Goal: Transaction & Acquisition: Purchase product/service

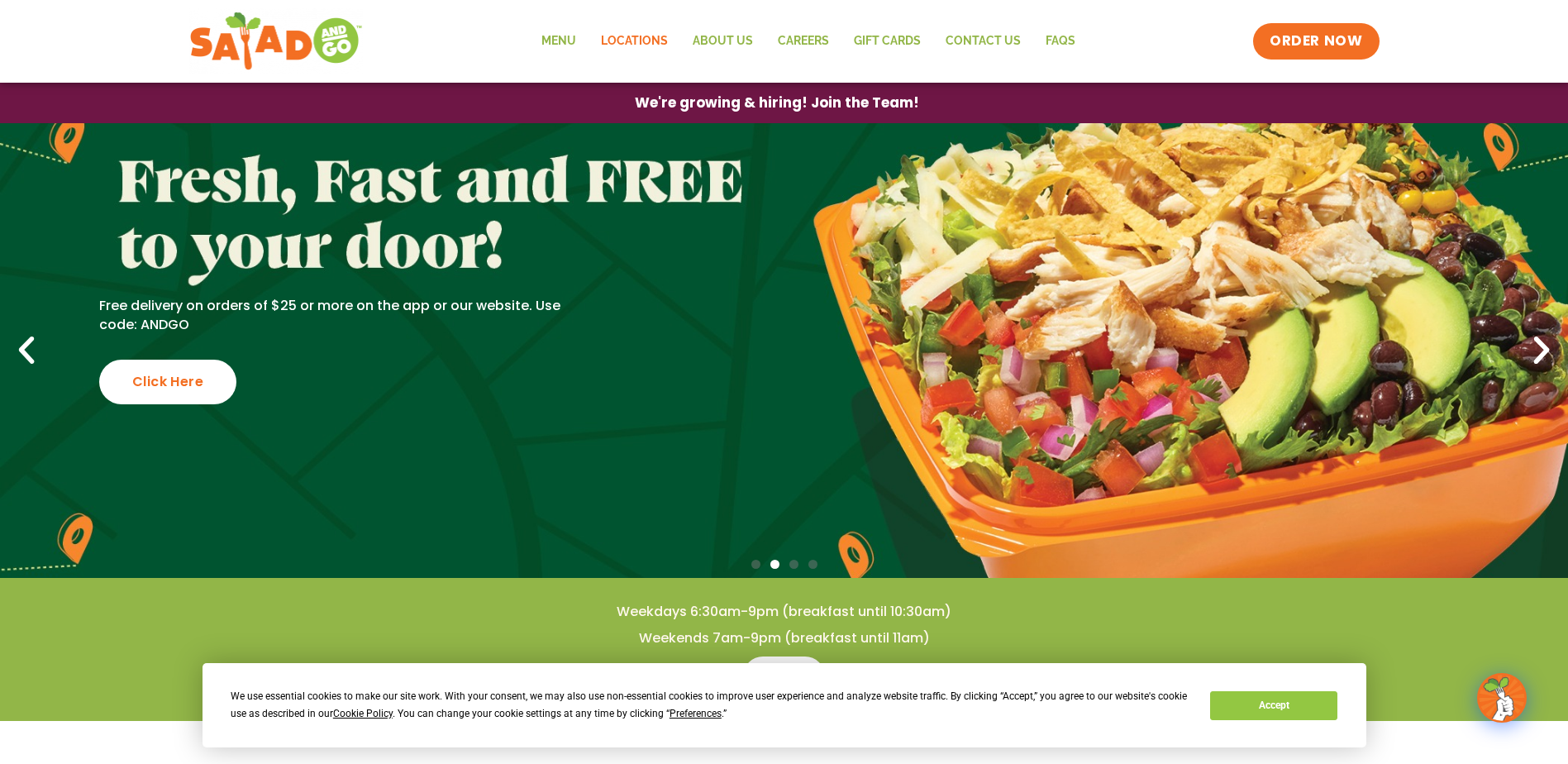
click at [636, 40] on link "Locations" at bounding box center [634, 41] width 92 height 38
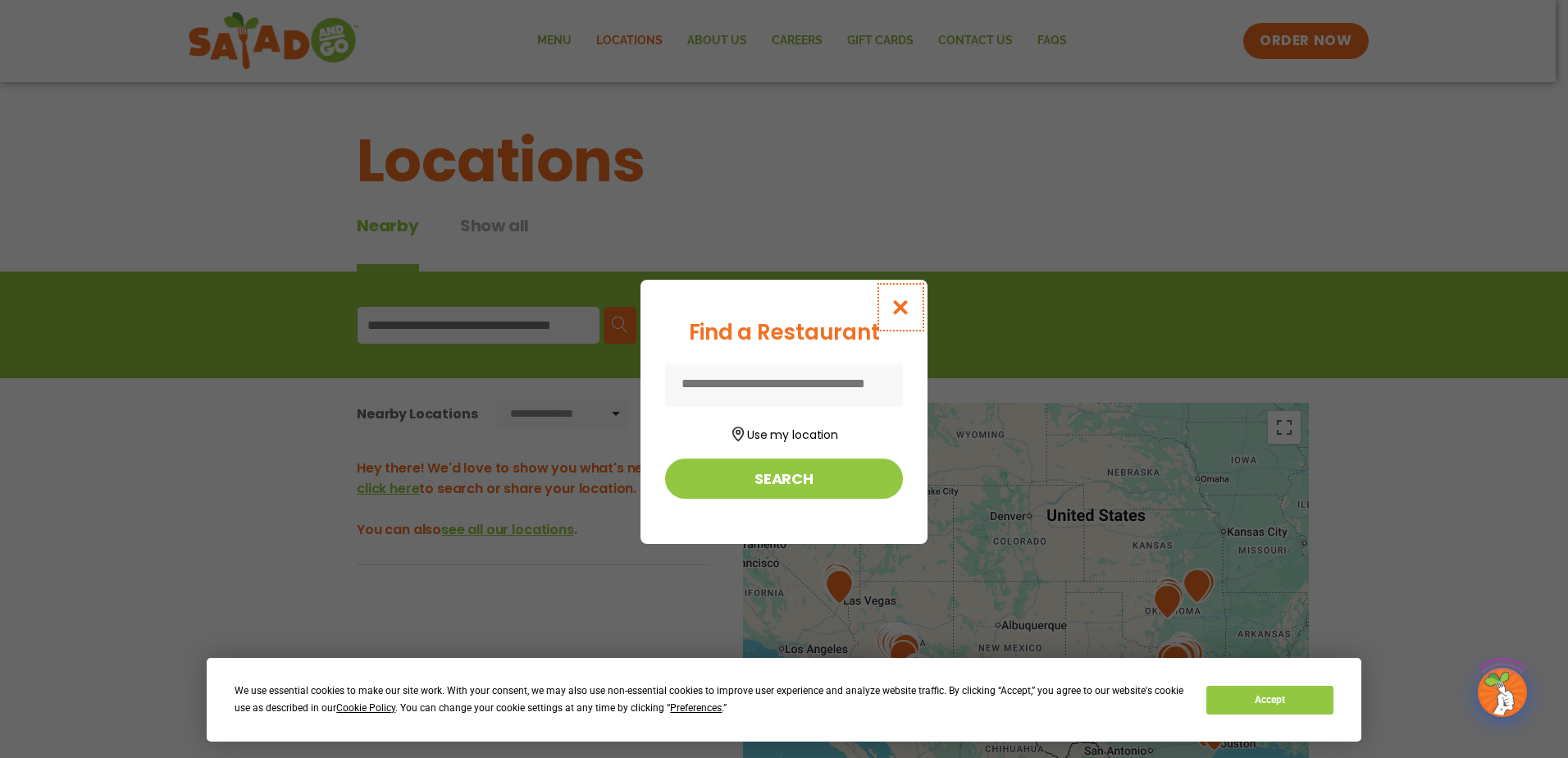
click at [896, 299] on icon "Close modal" at bounding box center [900, 307] width 20 height 17
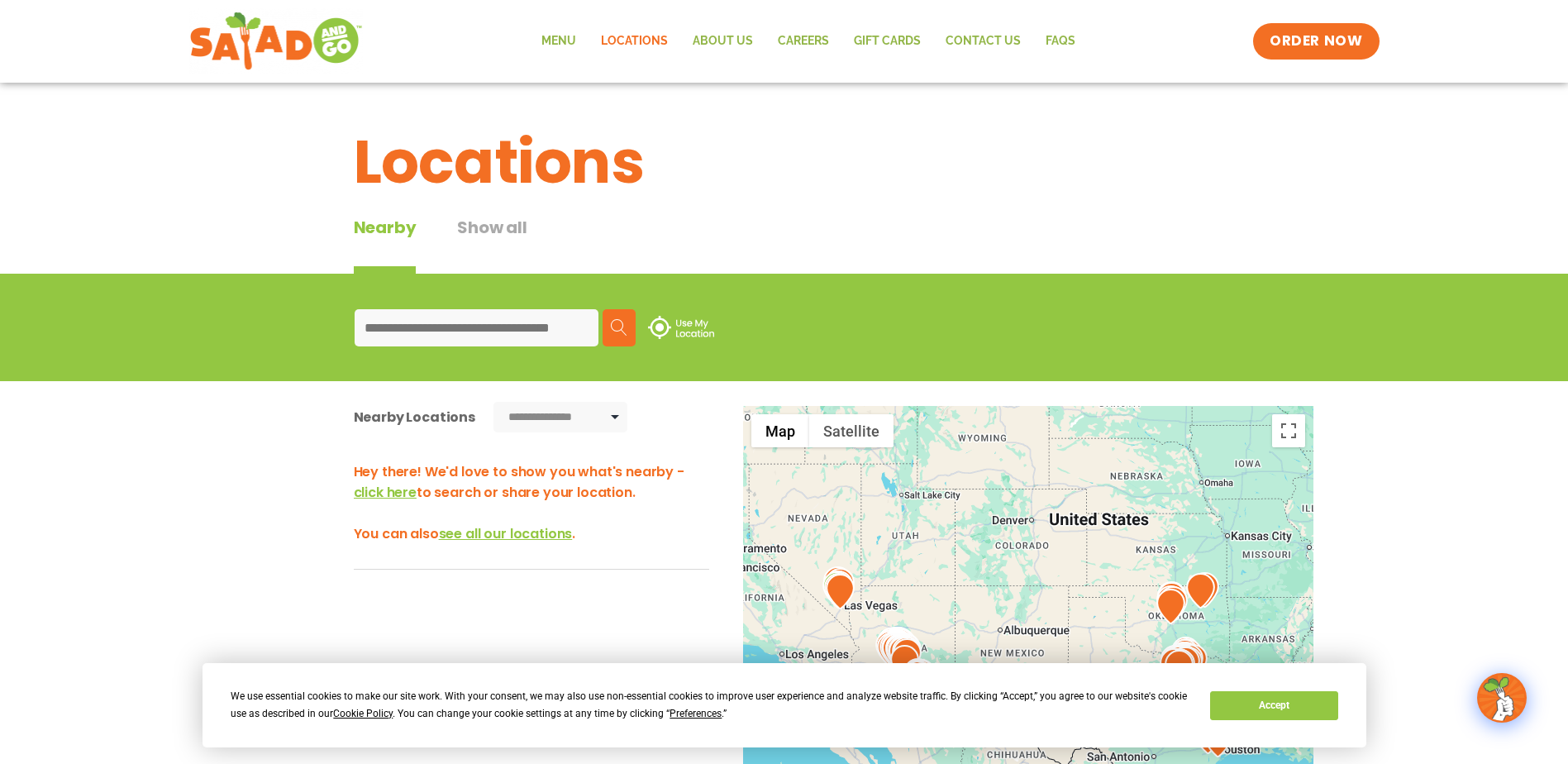
click at [519, 321] on input at bounding box center [476, 328] width 244 height 37
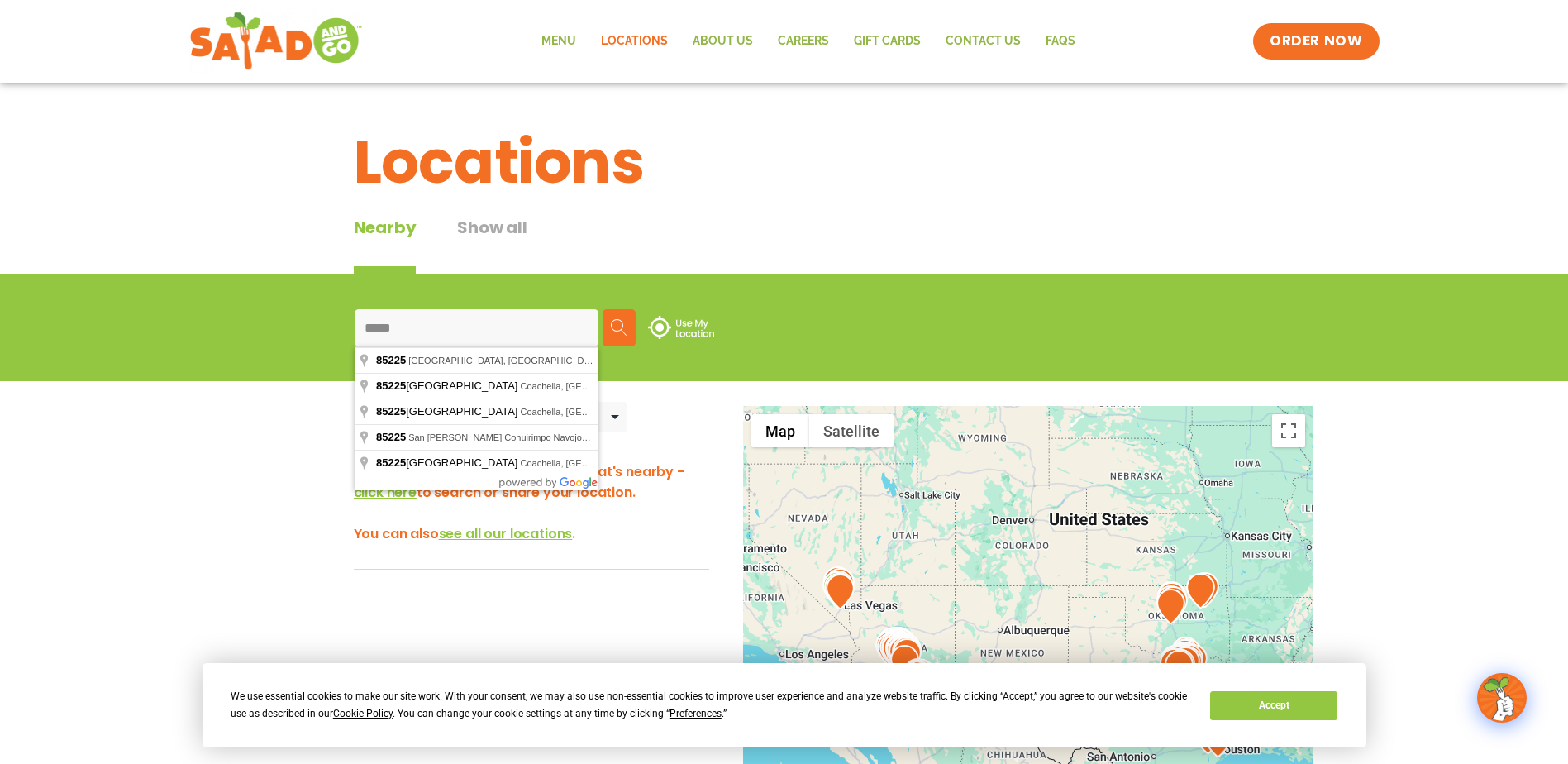
type input "*****"
click at [617, 332] on img at bounding box center [620, 327] width 17 height 17
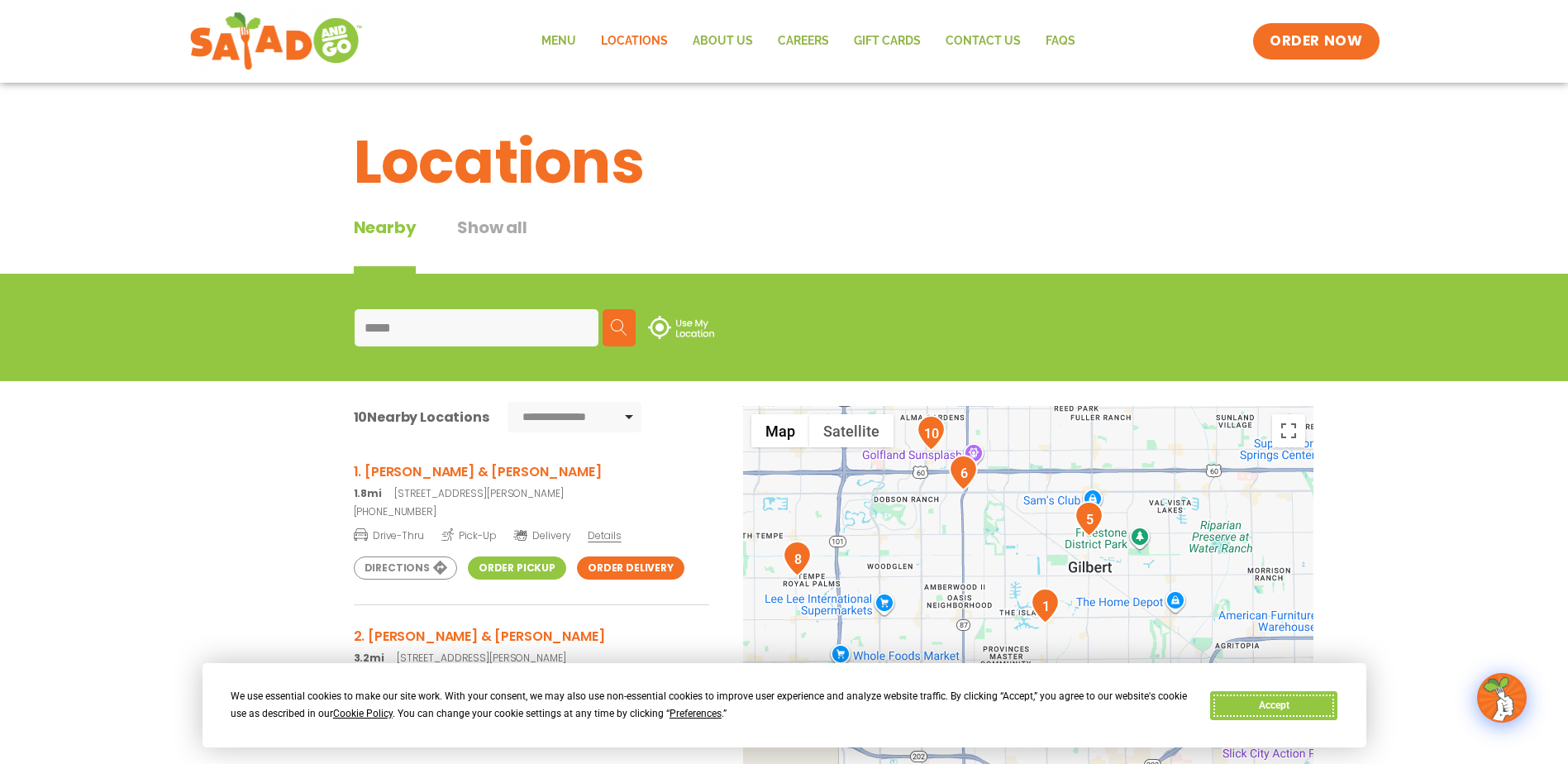
drag, startPoint x: 1271, startPoint y: 705, endPoint x: 1226, endPoint y: 704, distance: 45.0
click at [1271, 705] on button "Accept" at bounding box center [1274, 705] width 127 height 29
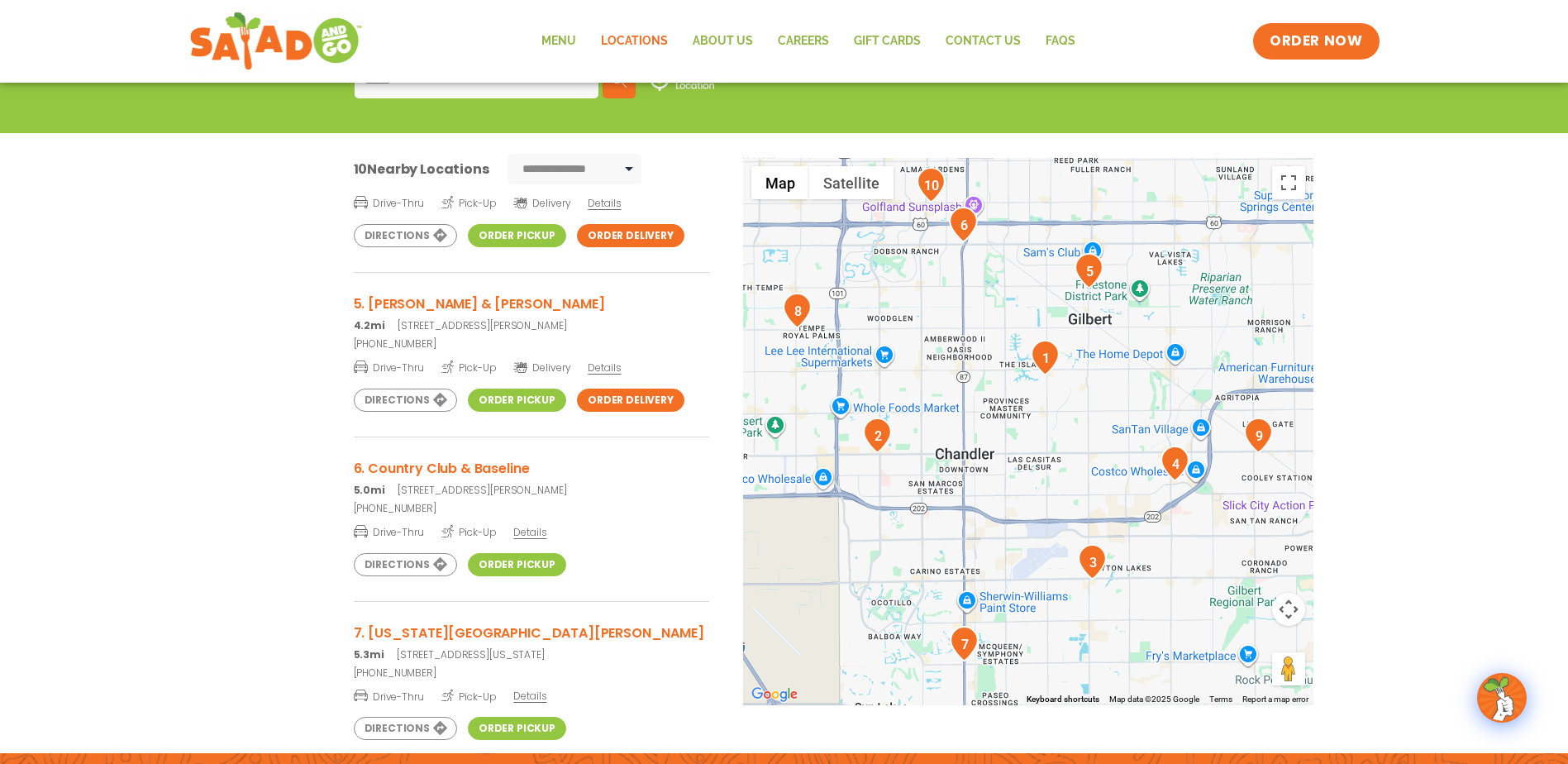
scroll to position [579, 0]
click at [495, 565] on link "Order Pickup" at bounding box center [517, 564] width 98 height 23
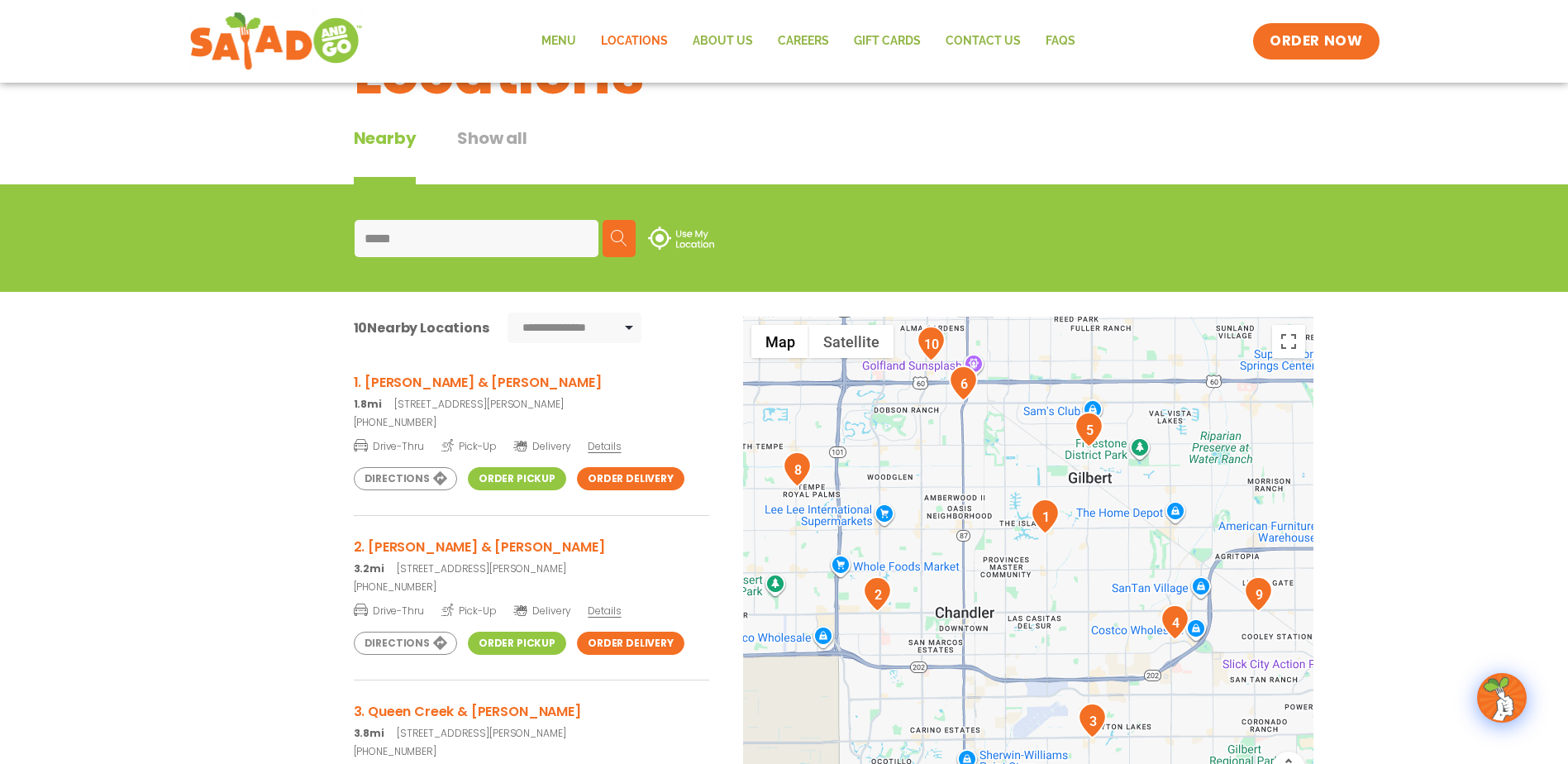
scroll to position [0, 0]
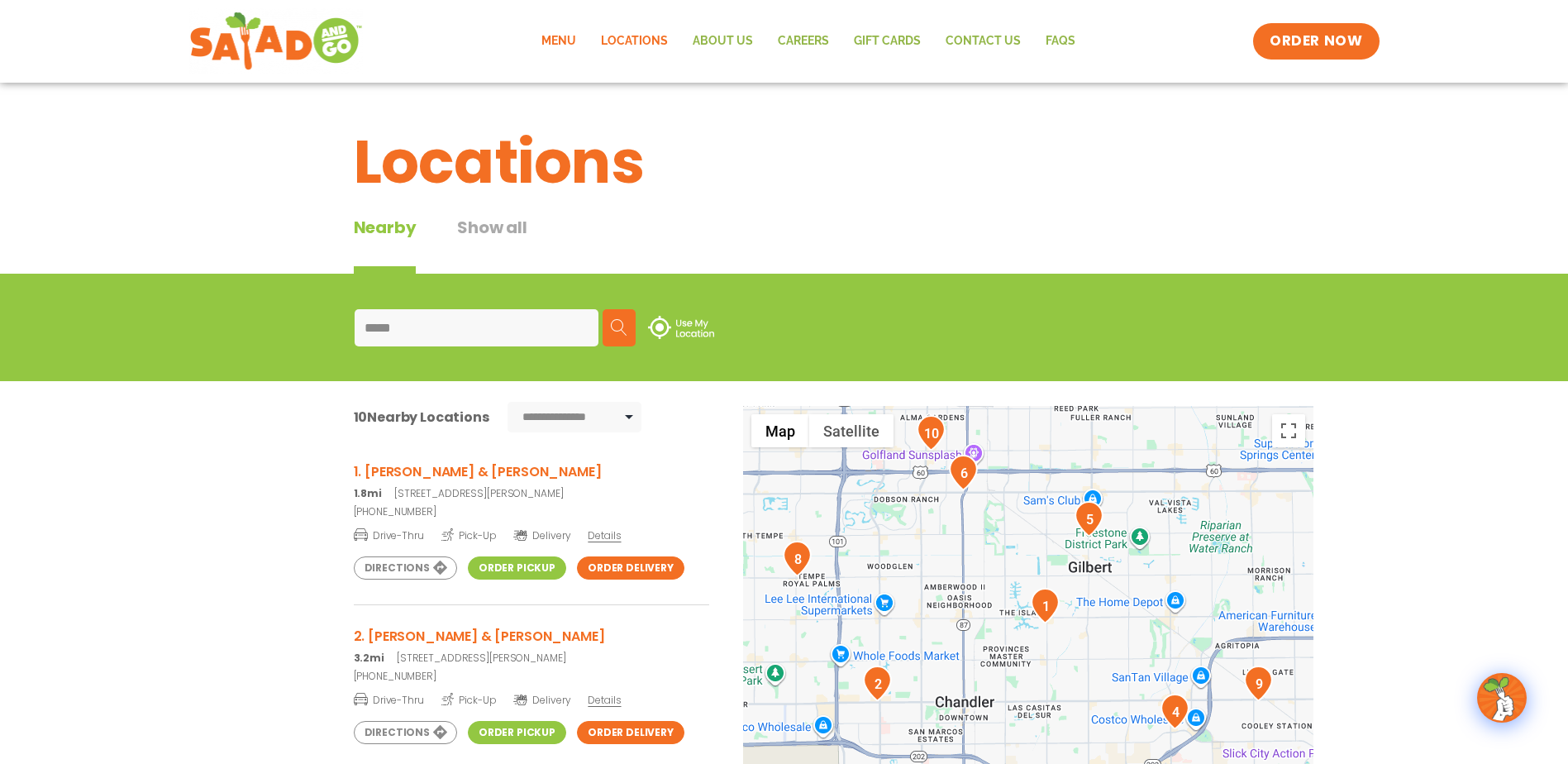
click at [564, 39] on link "Menu" at bounding box center [559, 41] width 59 height 38
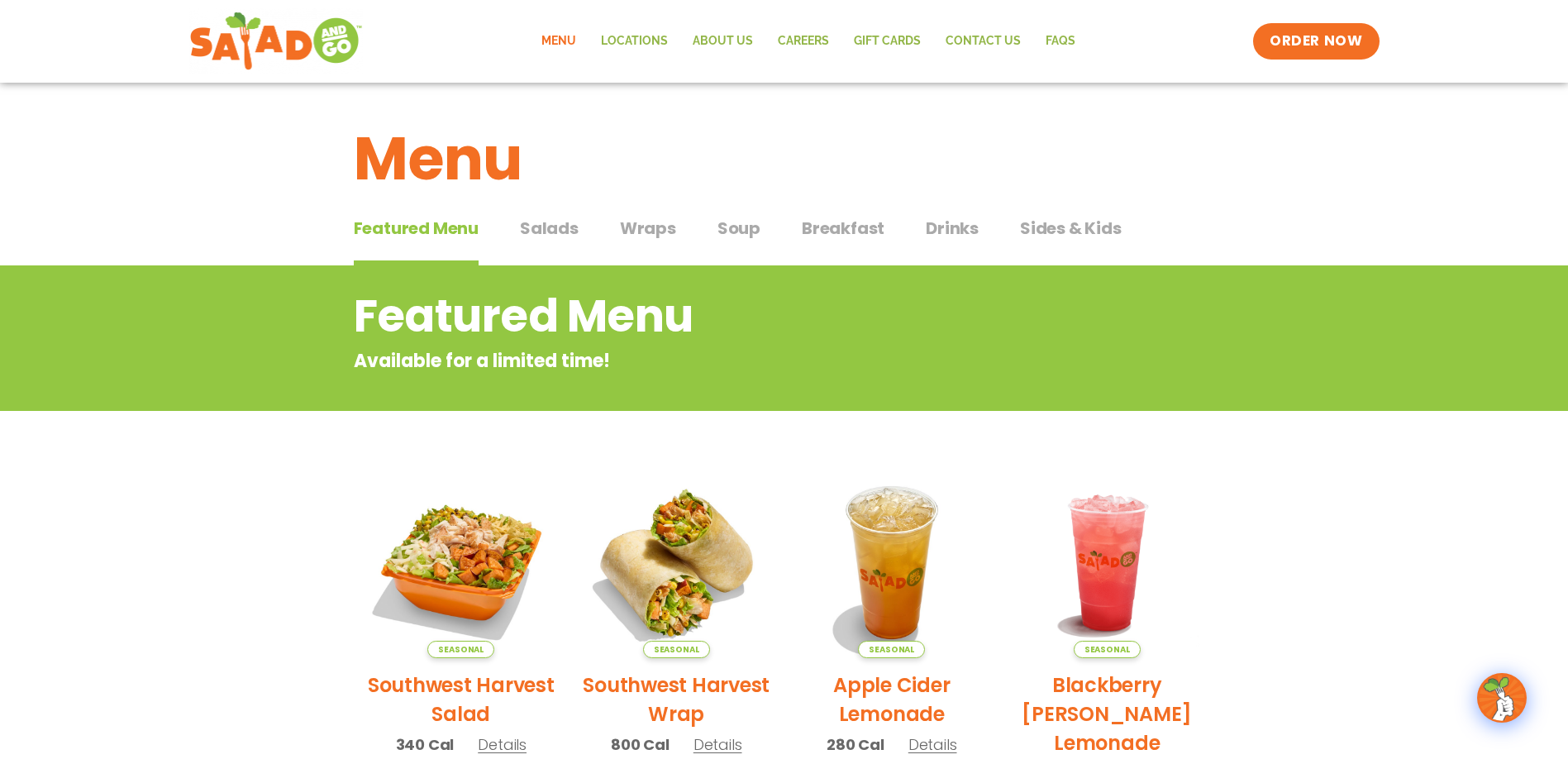
click at [535, 220] on span "Salads" at bounding box center [548, 228] width 58 height 25
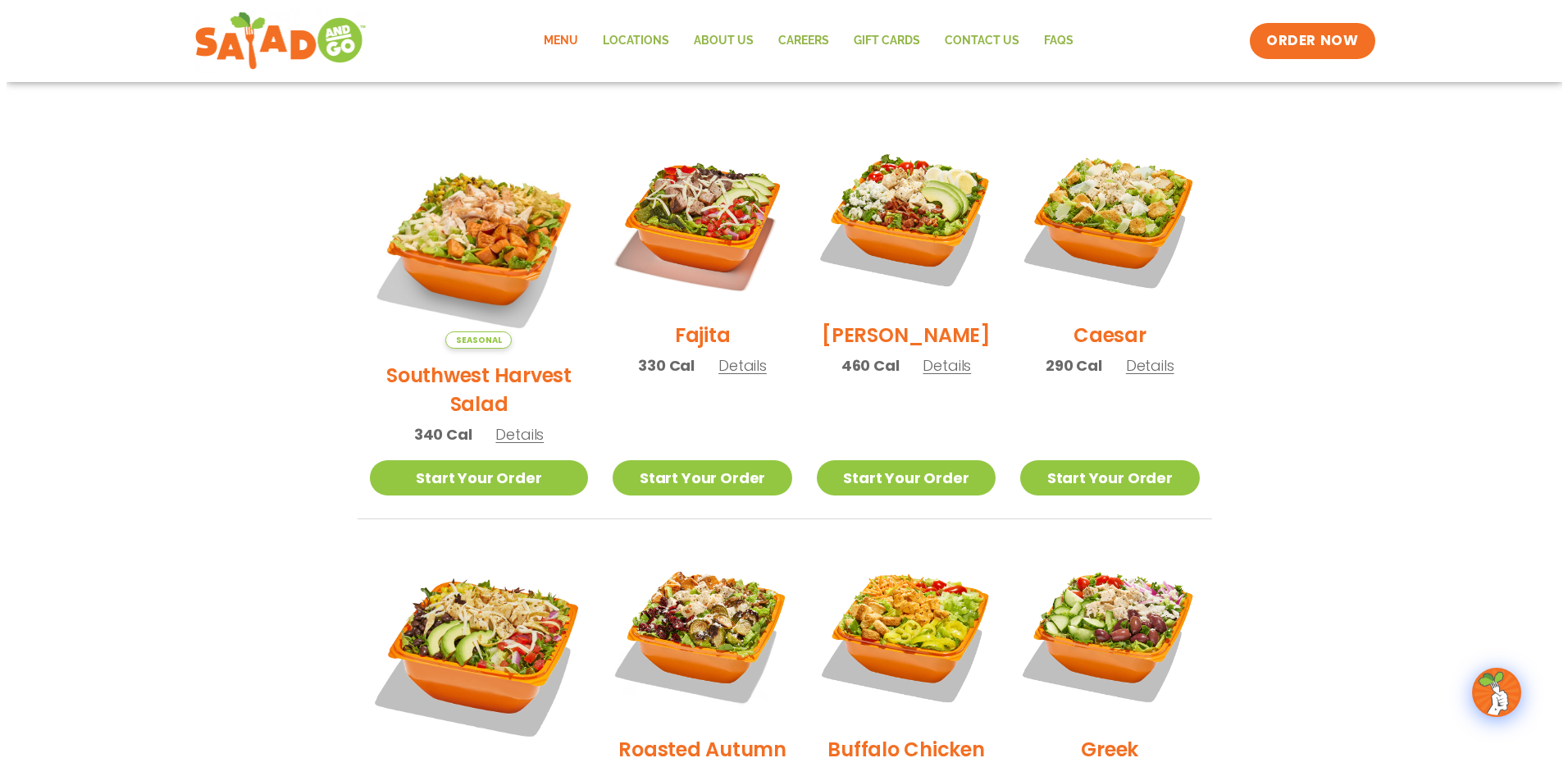
scroll to position [492, 0]
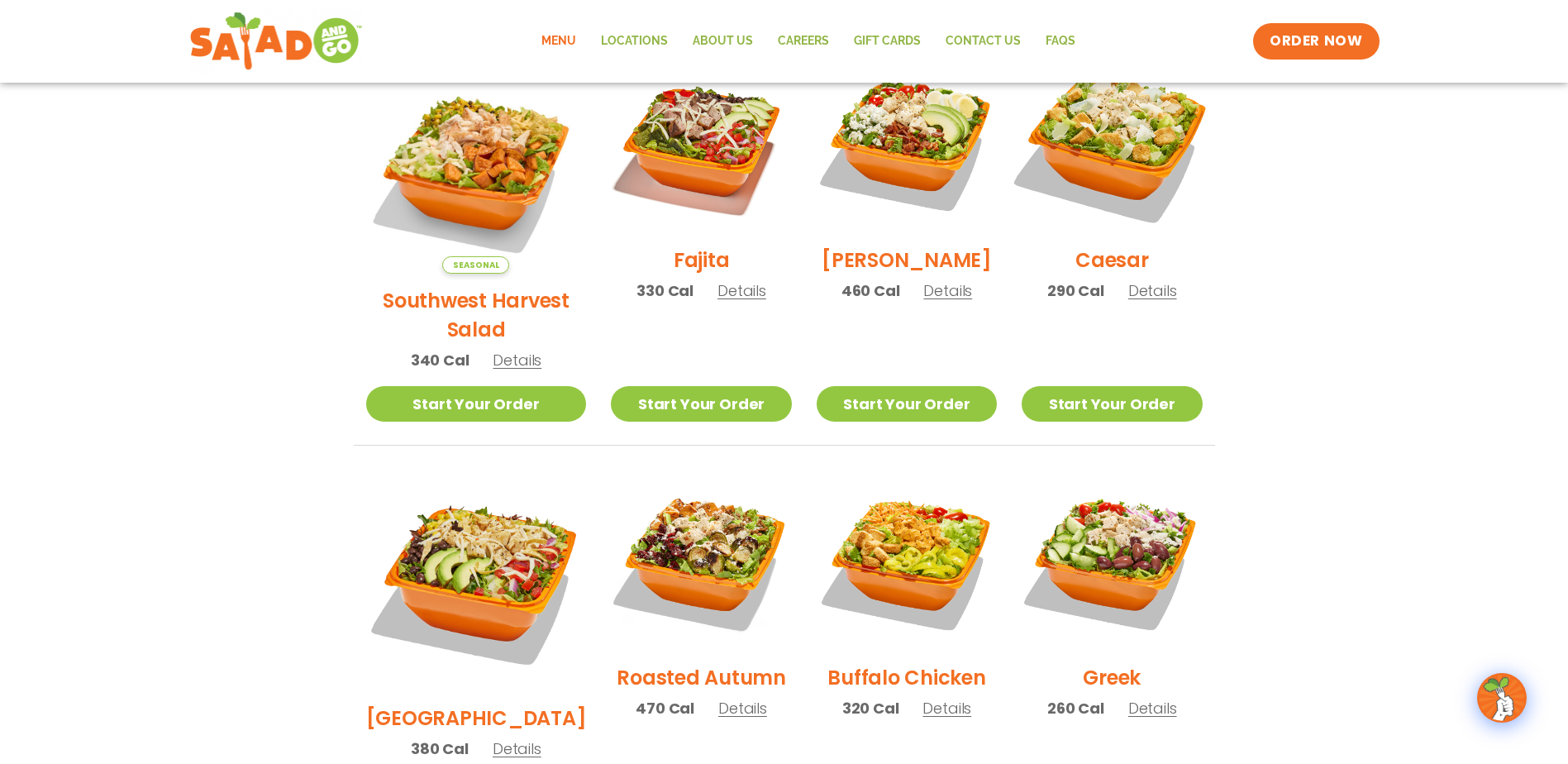
click at [1131, 169] on img at bounding box center [1112, 143] width 212 height 212
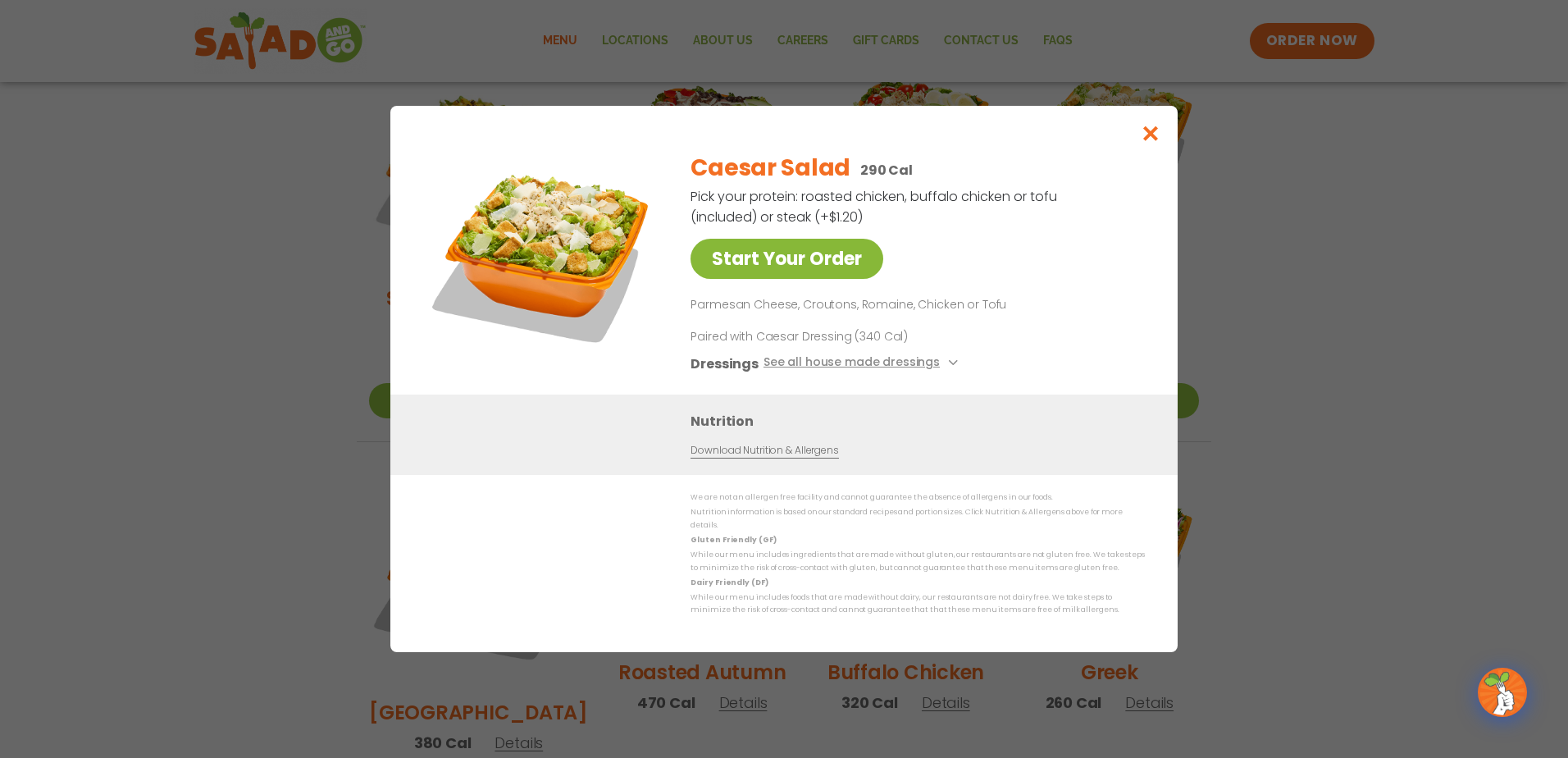
click at [750, 265] on link "Start Your Order" at bounding box center [786, 259] width 193 height 40
